Goal: Information Seeking & Learning: Learn about a topic

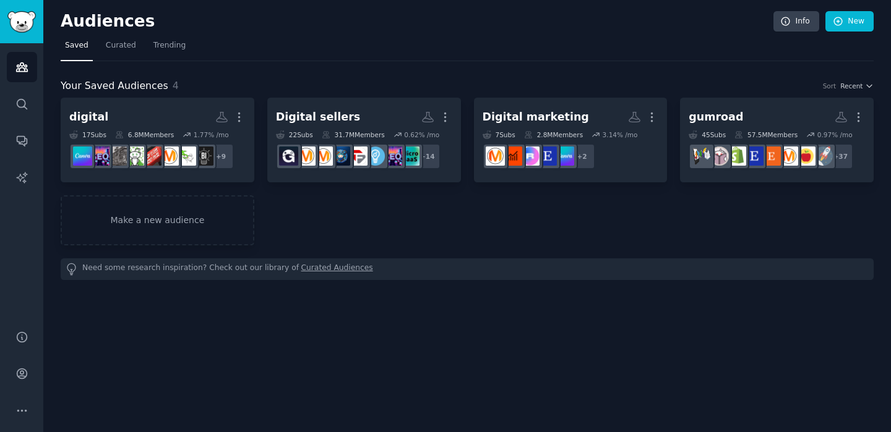
click at [363, 234] on div "digital More 17 Sub s 6.8M Members 1.77 % /mo + 9 Digital sellers More 22 Sub s…" at bounding box center [467, 172] width 813 height 148
click at [34, 142] on link "Conversations" at bounding box center [22, 141] width 30 height 30
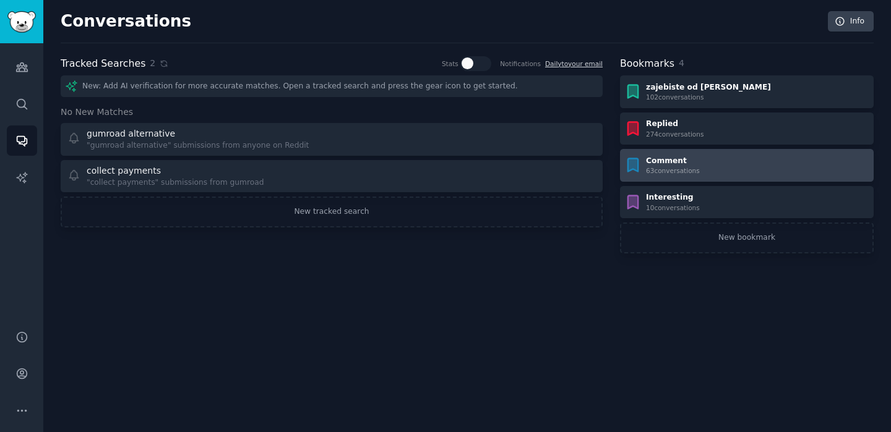
click at [684, 173] on div "63 conversation s" at bounding box center [673, 170] width 54 height 9
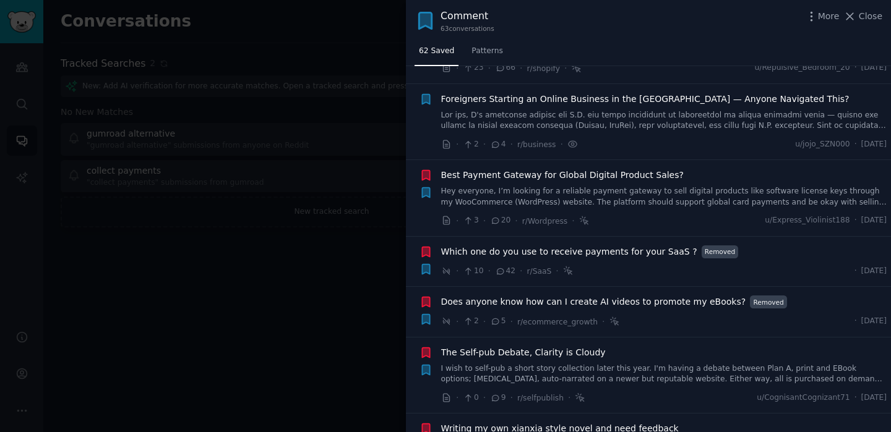
scroll to position [725, 0]
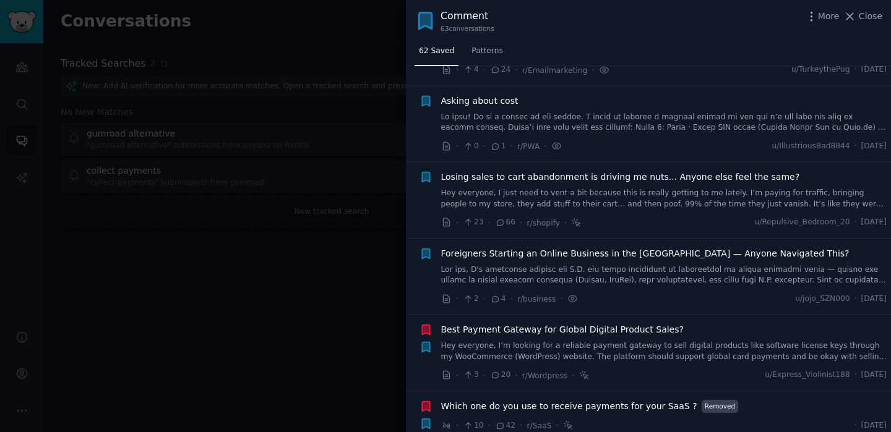
click at [533, 265] on link at bounding box center [664, 276] width 446 height 22
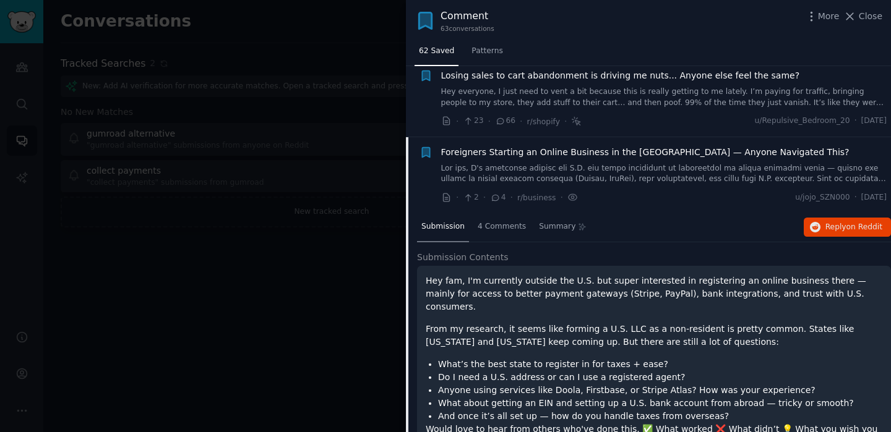
scroll to position [822, 0]
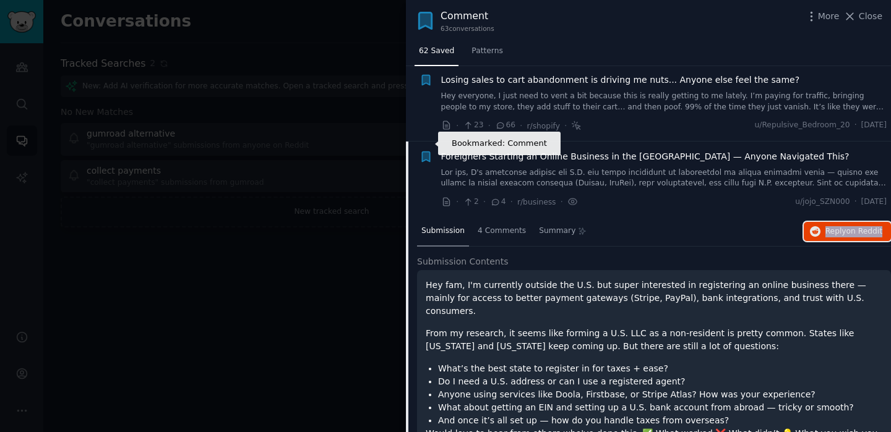
click at [428, 152] on icon "button" at bounding box center [425, 157] width 7 height 10
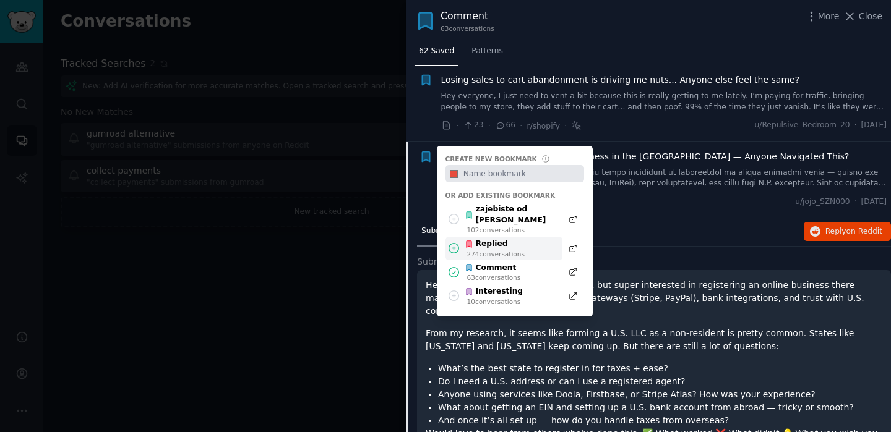
click at [453, 237] on div "Replied 274 conversation s" at bounding box center [503, 249] width 117 height 24
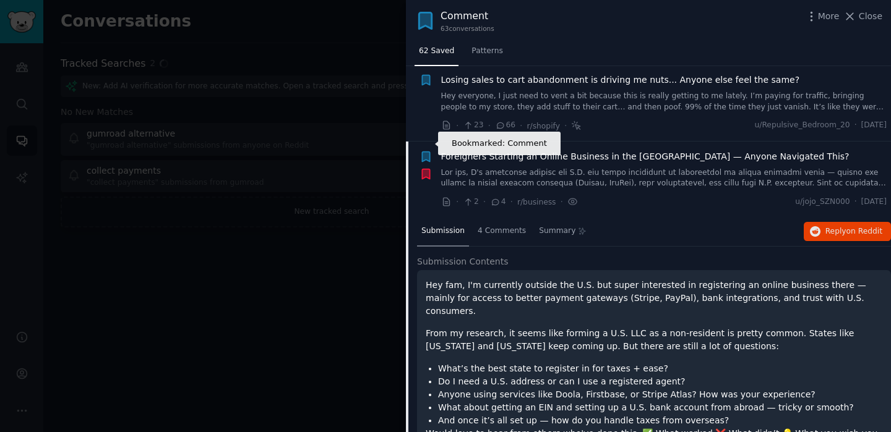
click at [429, 152] on icon "button" at bounding box center [425, 157] width 7 height 10
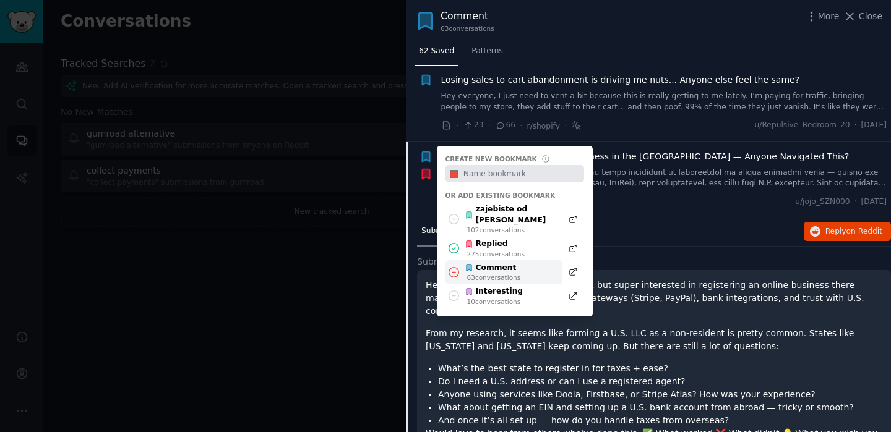
click at [458, 267] on icon at bounding box center [454, 272] width 10 height 10
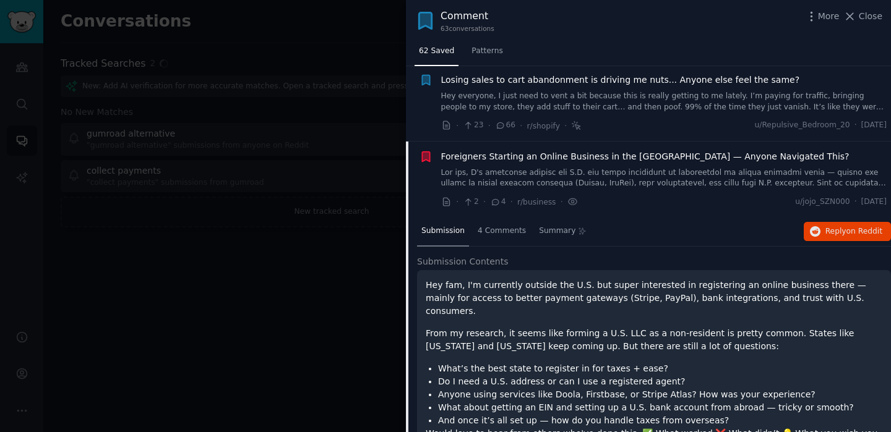
click at [566, 168] on link at bounding box center [664, 179] width 446 height 22
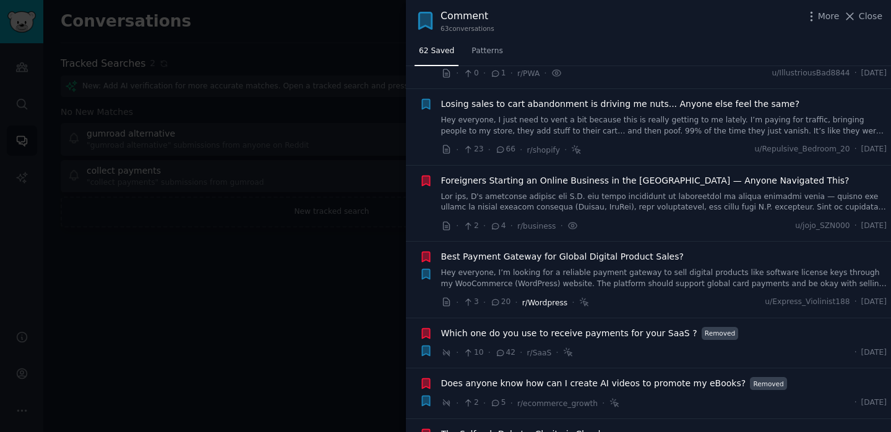
scroll to position [711, 0]
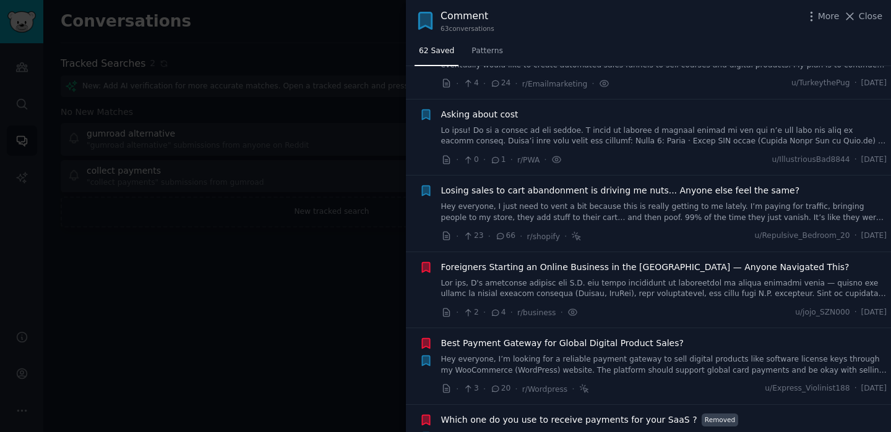
click at [529, 202] on link "Hey everyone, I just need to vent a bit because this is really getting to me la…" at bounding box center [664, 213] width 446 height 22
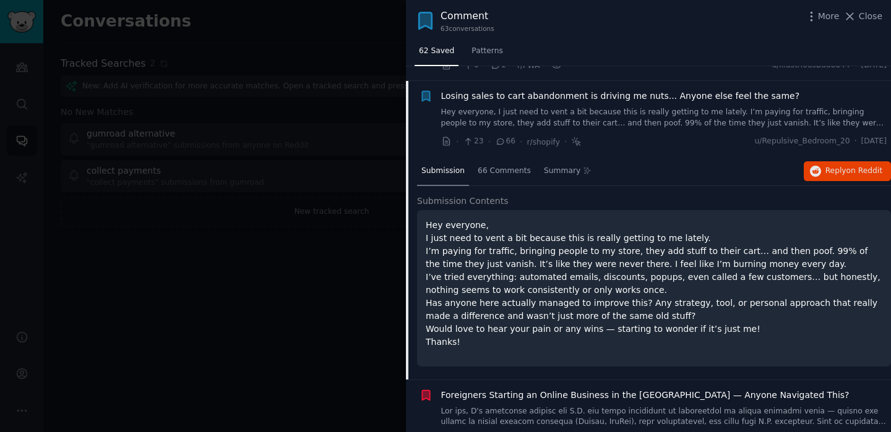
scroll to position [808, 0]
click at [854, 164] on span "Reply on Reddit" at bounding box center [853, 169] width 57 height 11
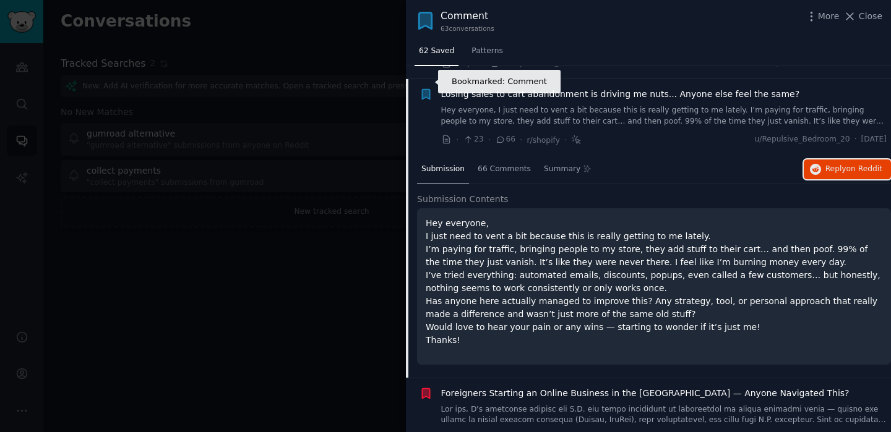
click at [429, 90] on icon "button" at bounding box center [425, 95] width 7 height 10
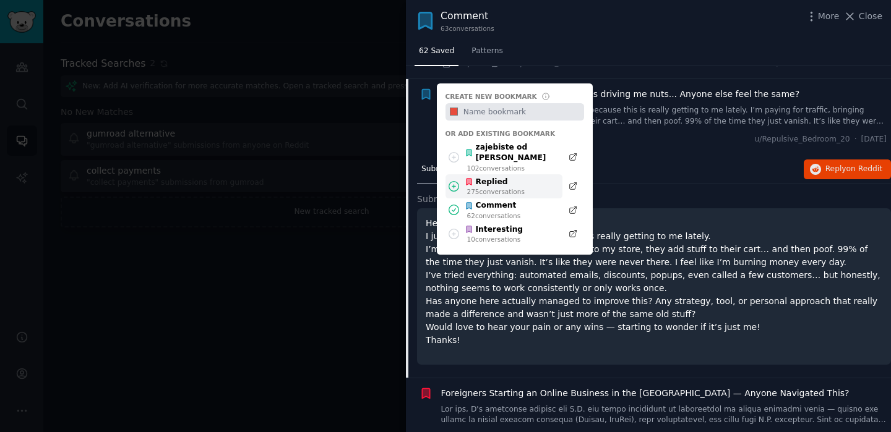
click at [452, 181] on icon at bounding box center [454, 186] width 10 height 10
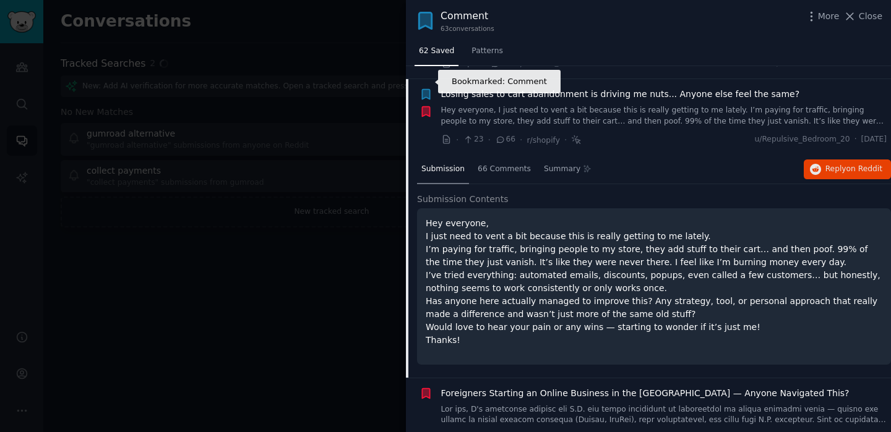
click at [424, 90] on icon "button" at bounding box center [425, 95] width 7 height 10
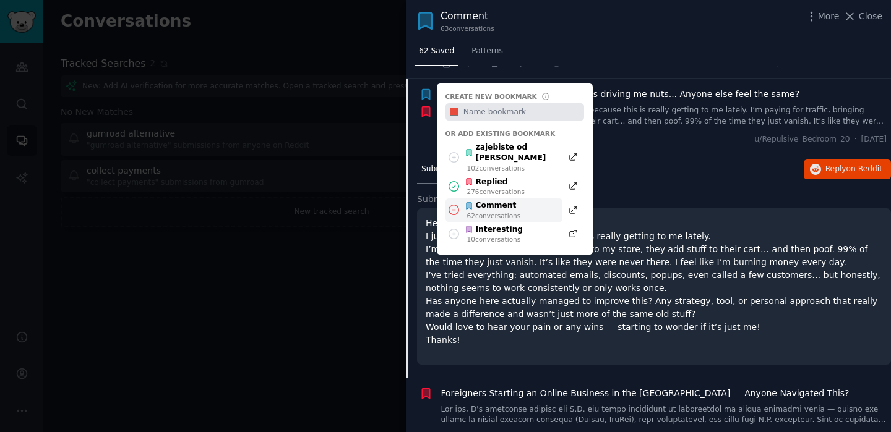
click at [456, 204] on icon at bounding box center [453, 210] width 13 height 13
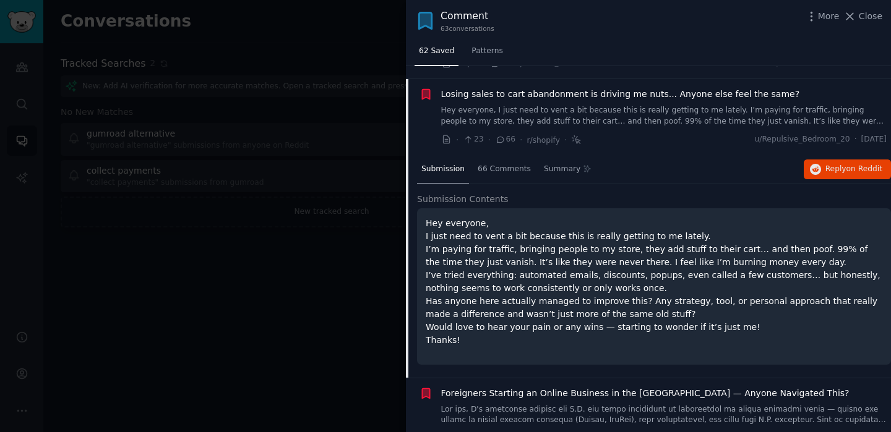
click at [580, 88] on span "Losing sales to cart abandonment is driving me nuts... Anyone else feel the sam…" at bounding box center [620, 94] width 359 height 13
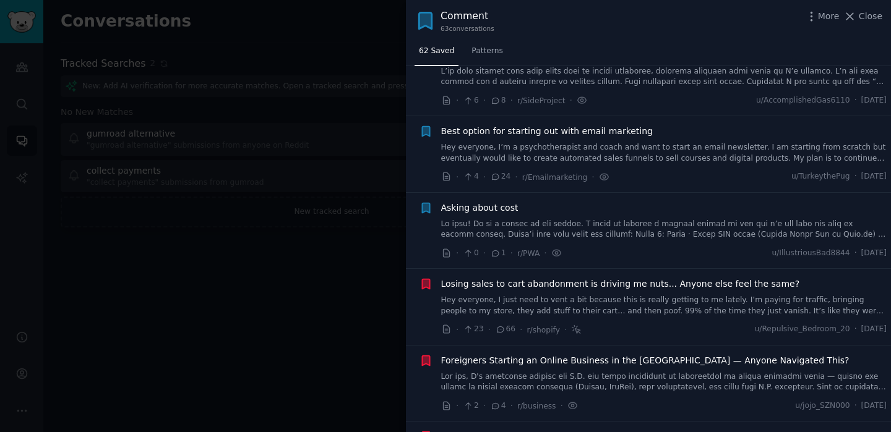
scroll to position [596, 0]
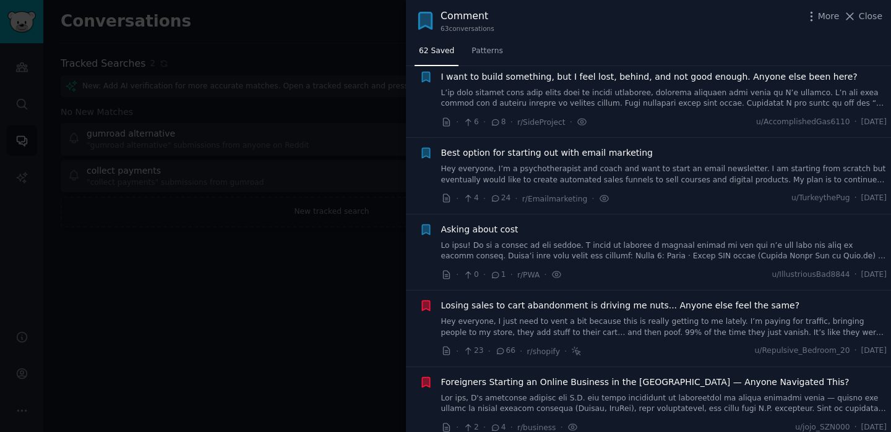
click at [509, 241] on link at bounding box center [664, 252] width 446 height 22
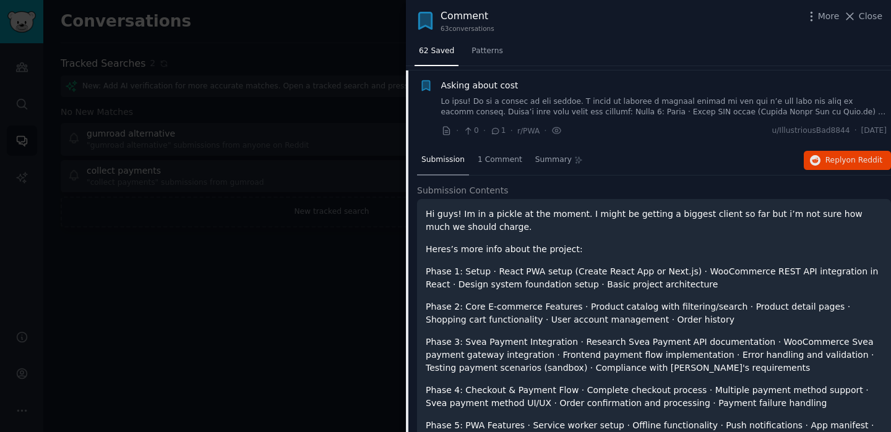
scroll to position [588, 0]
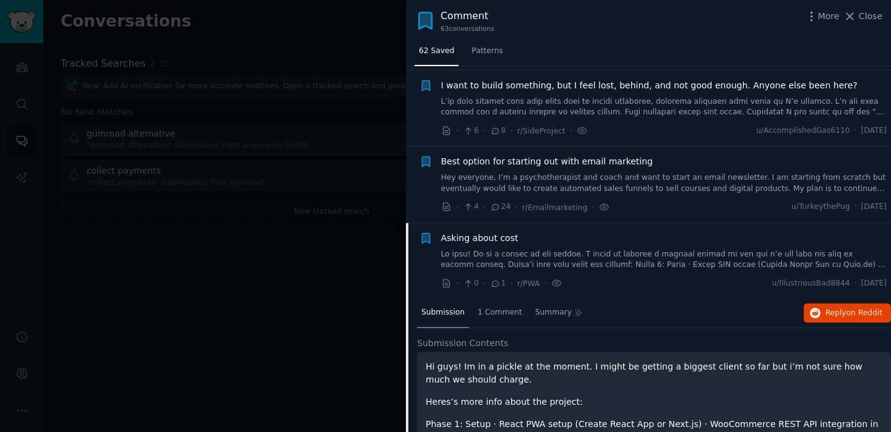
click at [528, 249] on link at bounding box center [664, 260] width 446 height 22
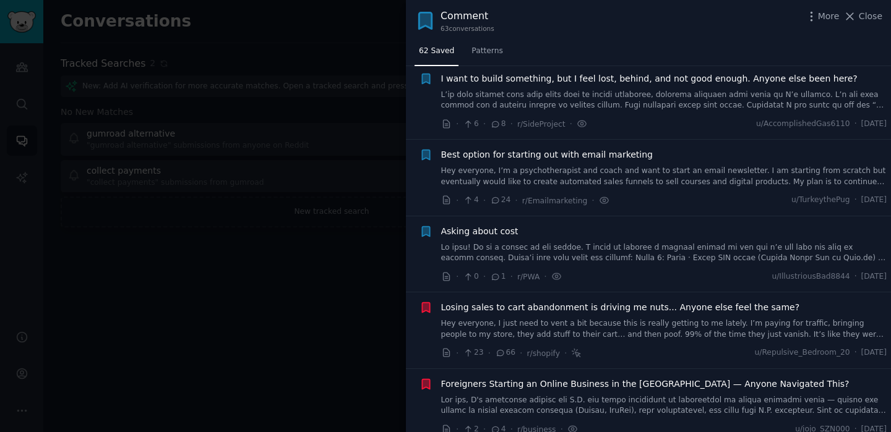
scroll to position [536, 0]
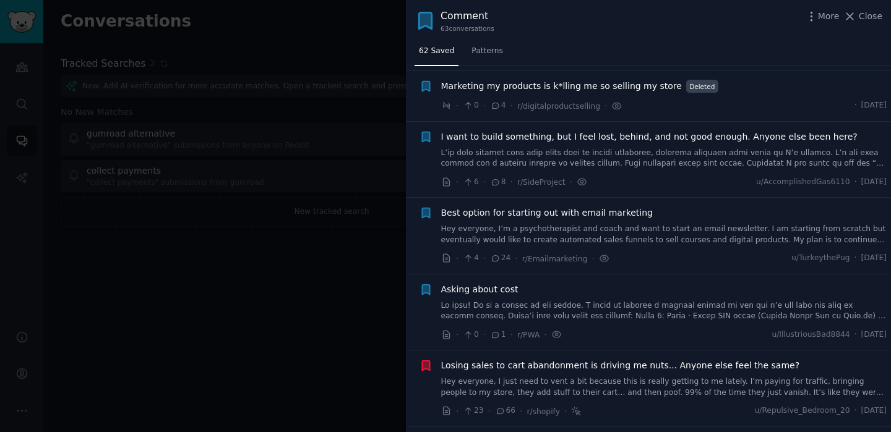
click at [536, 224] on link "Hey everyone, I’m a psychotherapist and coach and want to start an email newsle…" at bounding box center [664, 235] width 446 height 22
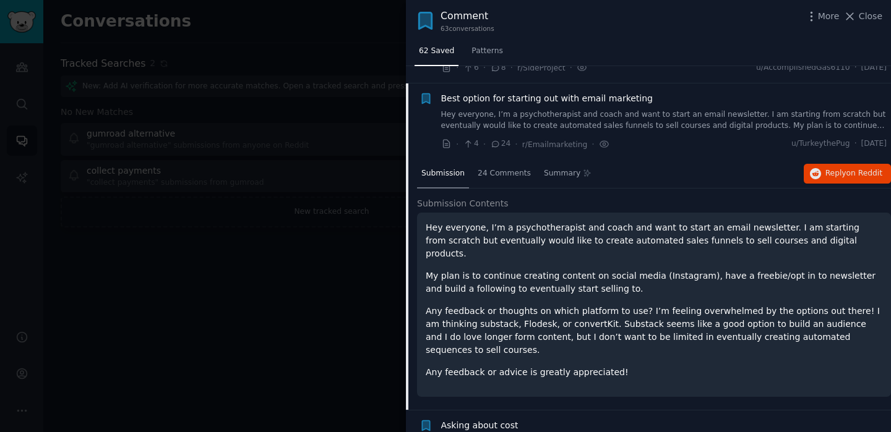
scroll to position [655, 0]
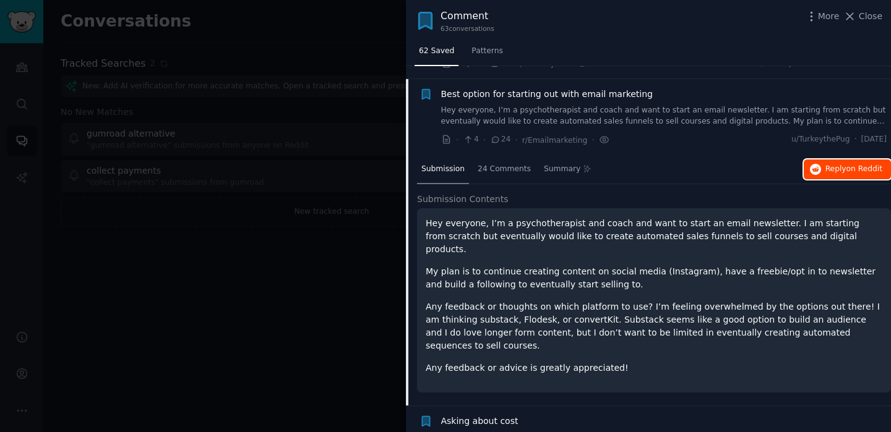
click at [832, 164] on span "Reply on Reddit" at bounding box center [853, 169] width 57 height 11
drag, startPoint x: 823, startPoint y: 158, endPoint x: 688, endPoint y: 7, distance: 202.4
click at [0, 0] on div "Comment 63 conversation s More Close 62 Saved Patterns Submission s 62 Sort Rec…" at bounding box center [445, 216] width 891 height 432
